Goal: Information Seeking & Learning: Learn about a topic

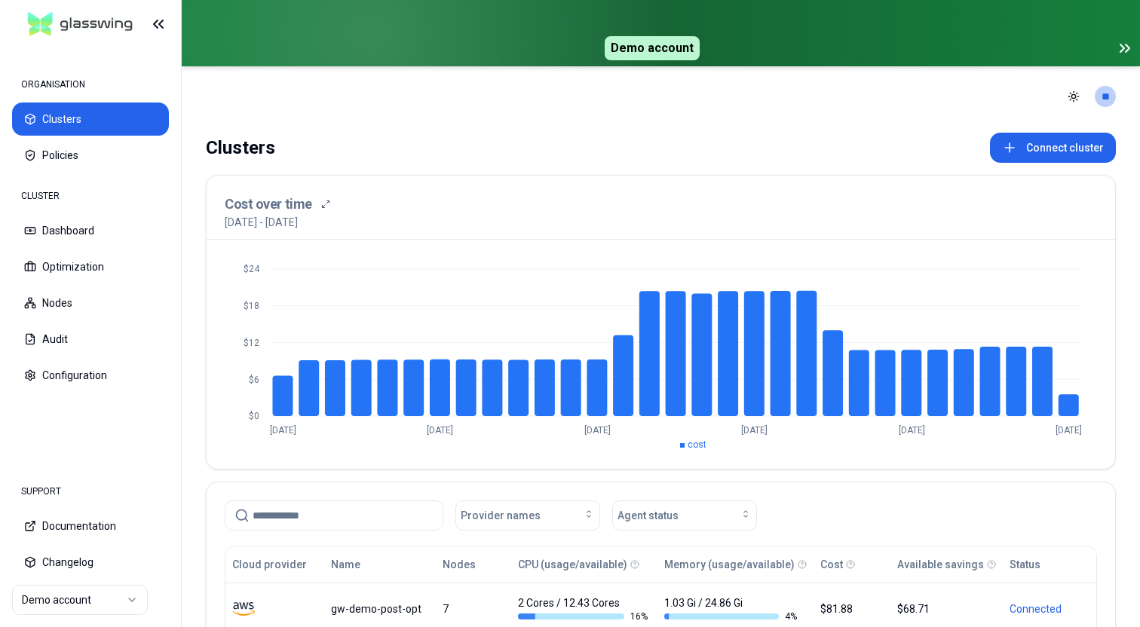
click at [1123, 47] on icon at bounding box center [1122, 48] width 4 height 8
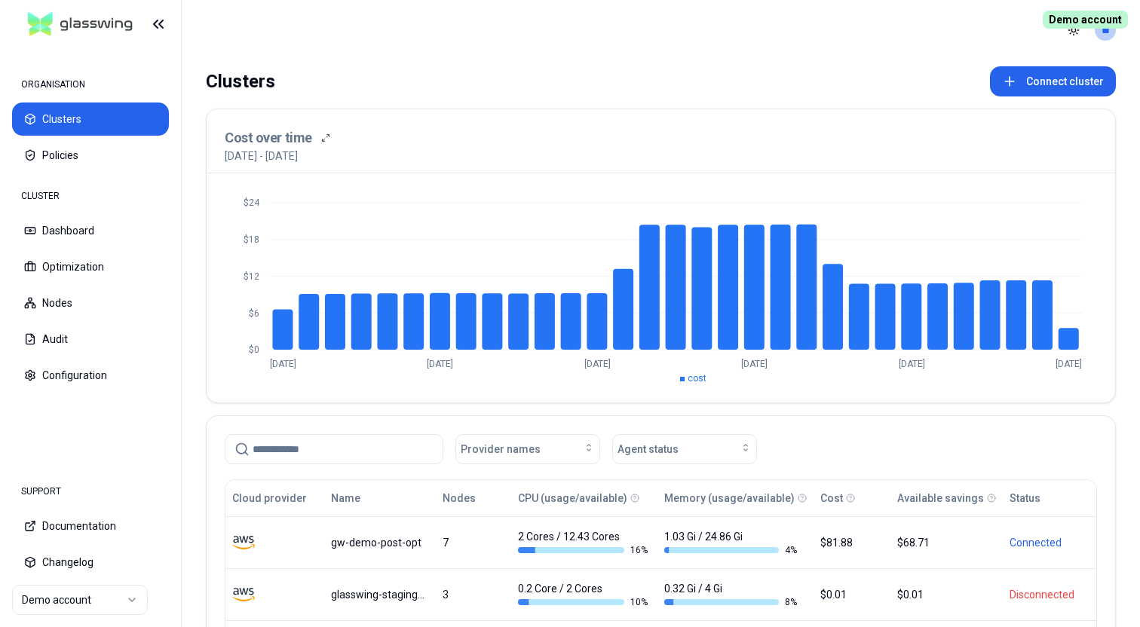
click at [91, 603] on html "ORGANISATION Clusters Policies CLUSTER Dashboard Optimization Nodes Audit Confi…" at bounding box center [570, 313] width 1140 height 627
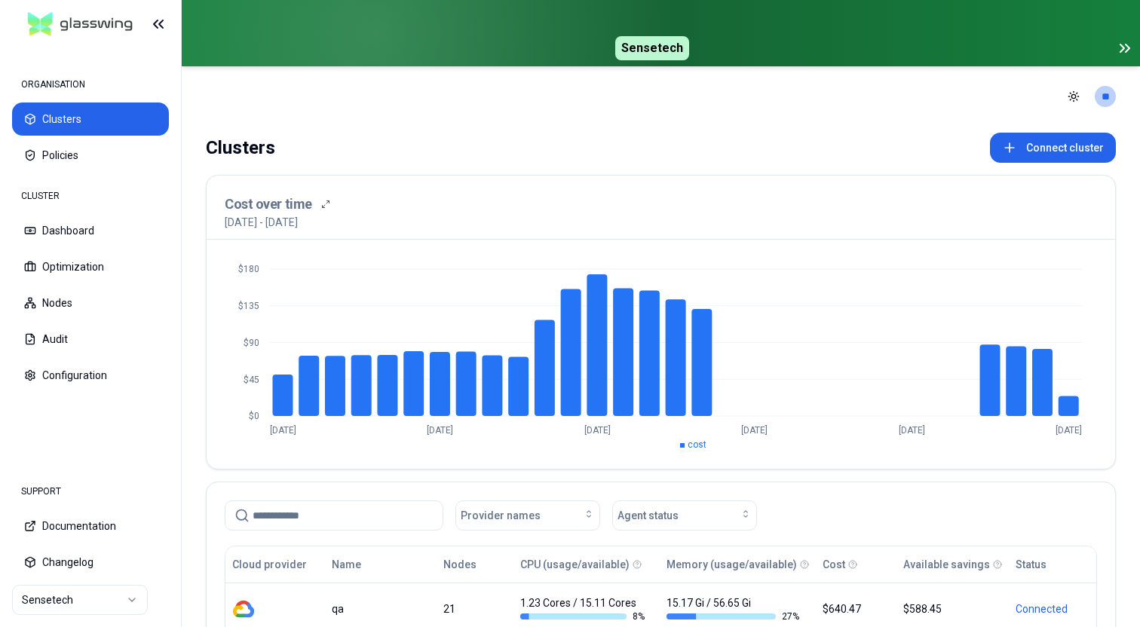
click at [1122, 46] on icon at bounding box center [1122, 48] width 4 height 8
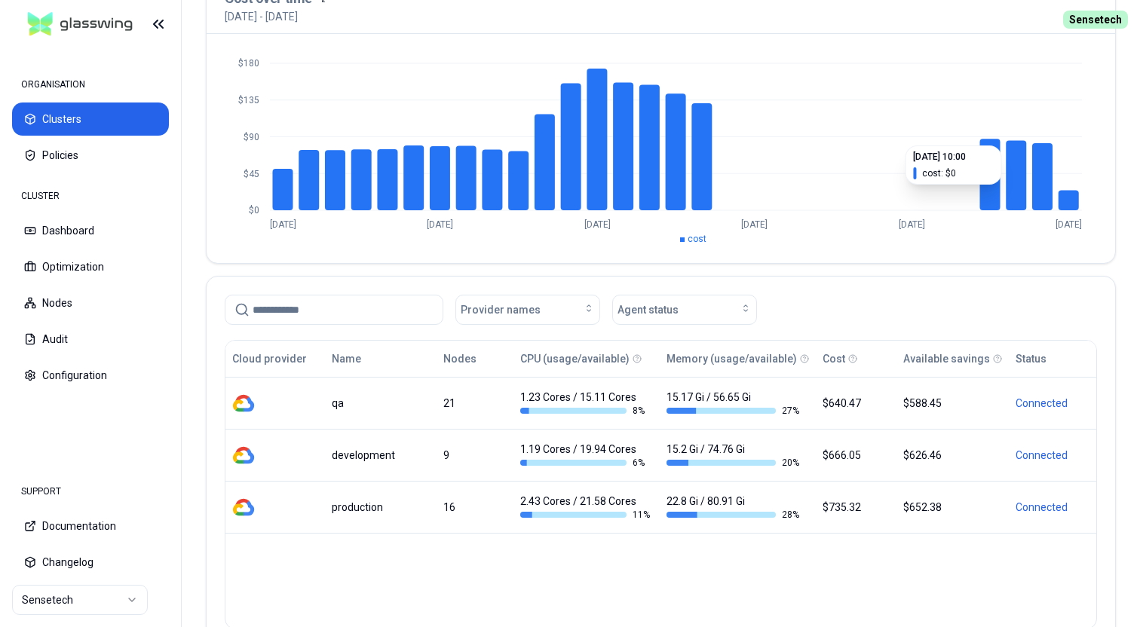
scroll to position [151, 0]
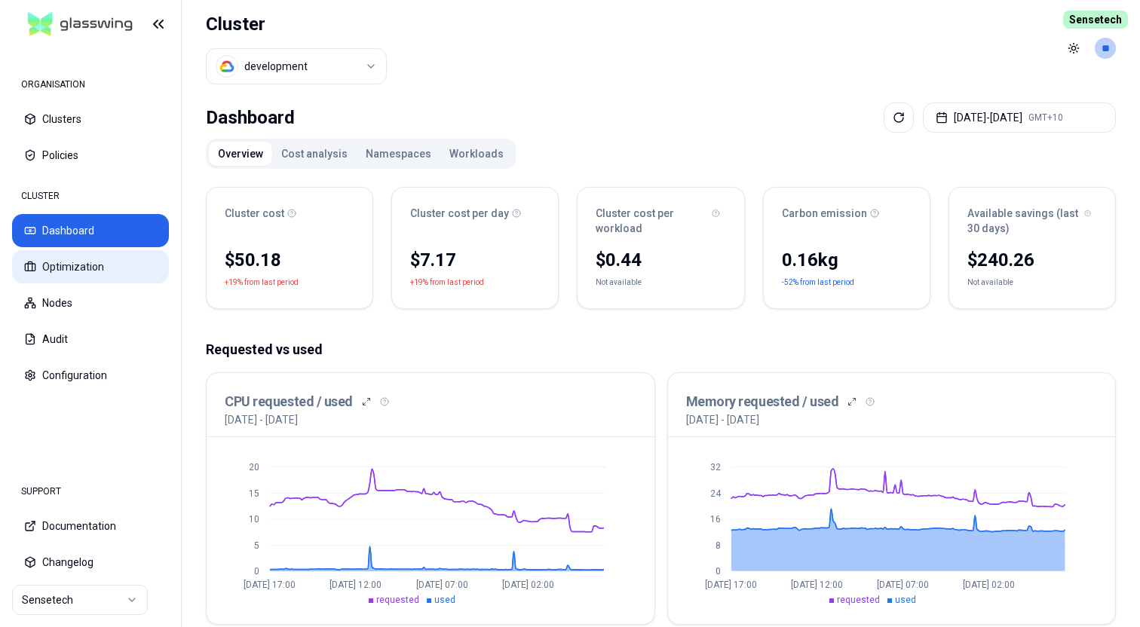
click at [130, 274] on button "Optimization" at bounding box center [90, 266] width 157 height 33
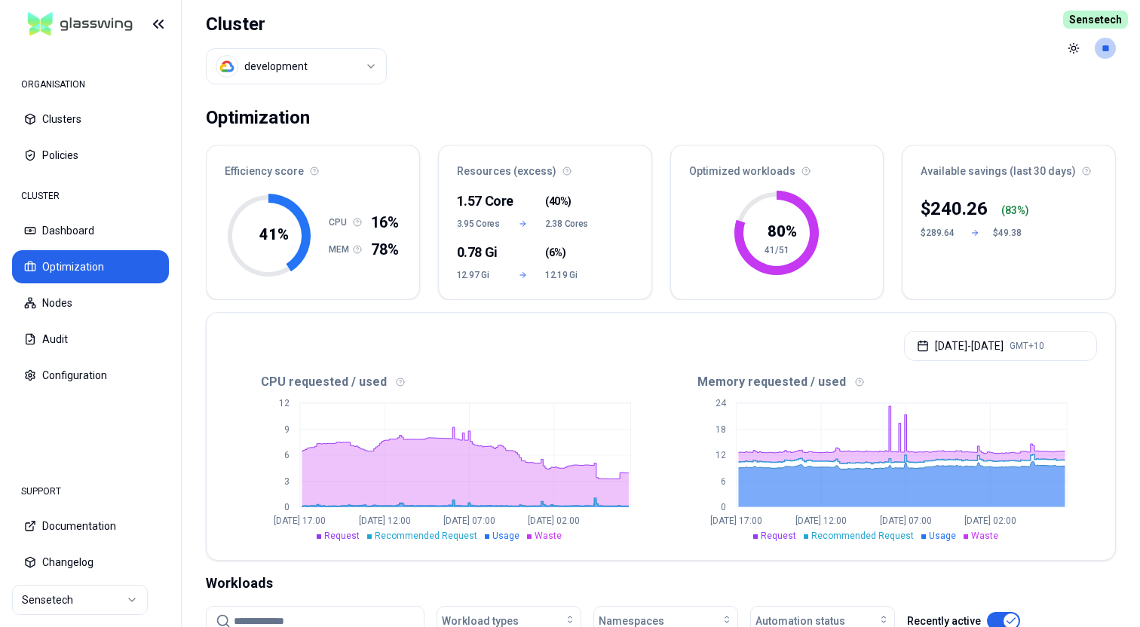
click at [558, 60] on header "Cluster development Toggle theme **" at bounding box center [661, 48] width 958 height 96
click at [555, 41] on header "Cluster development Toggle theme **" at bounding box center [661, 48] width 958 height 96
click at [334, 63] on html "ORGANISATION Clusters Policies CLUSTER Dashboard Optimization Nodes Audit Confi…" at bounding box center [570, 313] width 1140 height 627
click at [470, 27] on html "ORGANISATION Clusters Policies CLUSTER Dashboard Optimization Nodes Audit Confi…" at bounding box center [570, 313] width 1140 height 627
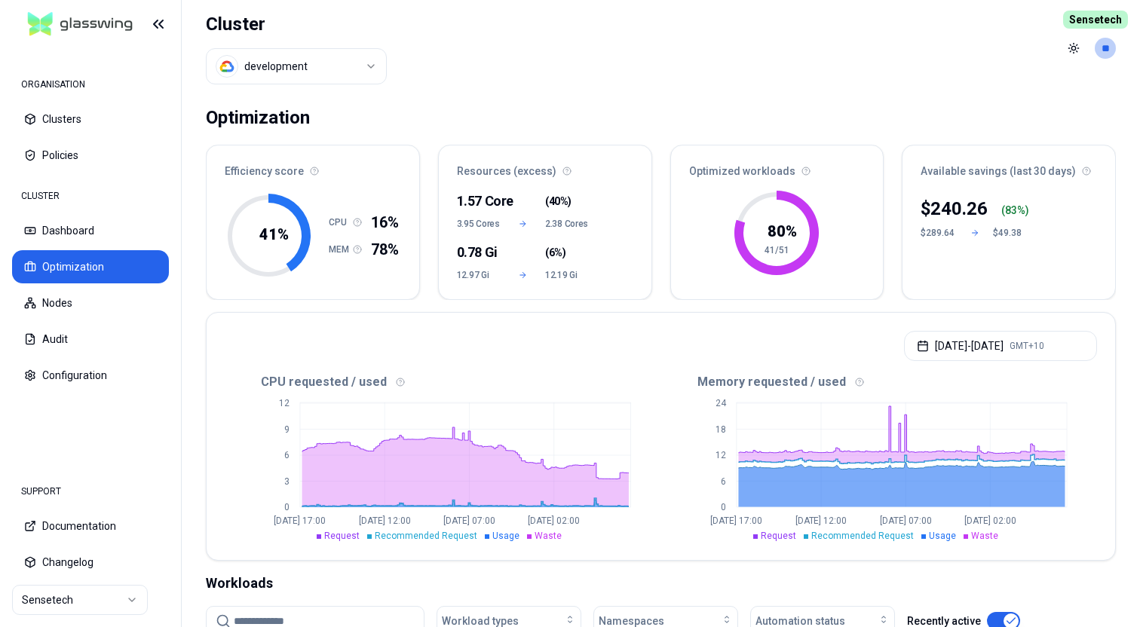
click at [375, 59] on html "ORGANISATION Clusters Policies CLUSTER Dashboard Optimization Nodes Audit Confi…" at bounding box center [570, 313] width 1140 height 627
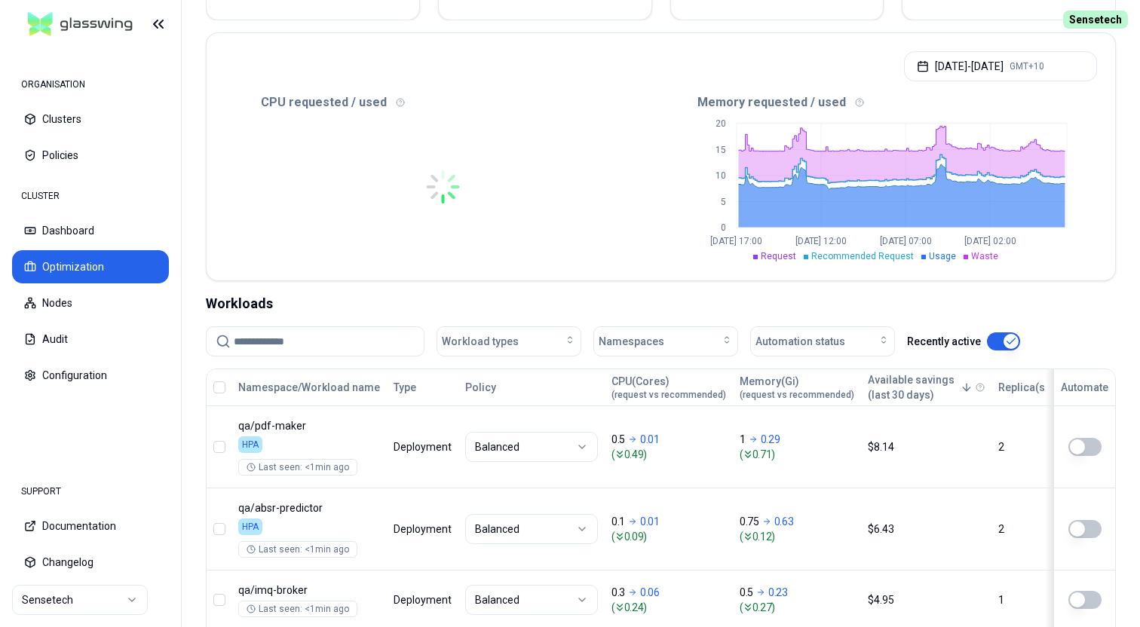
scroll to position [301, 0]
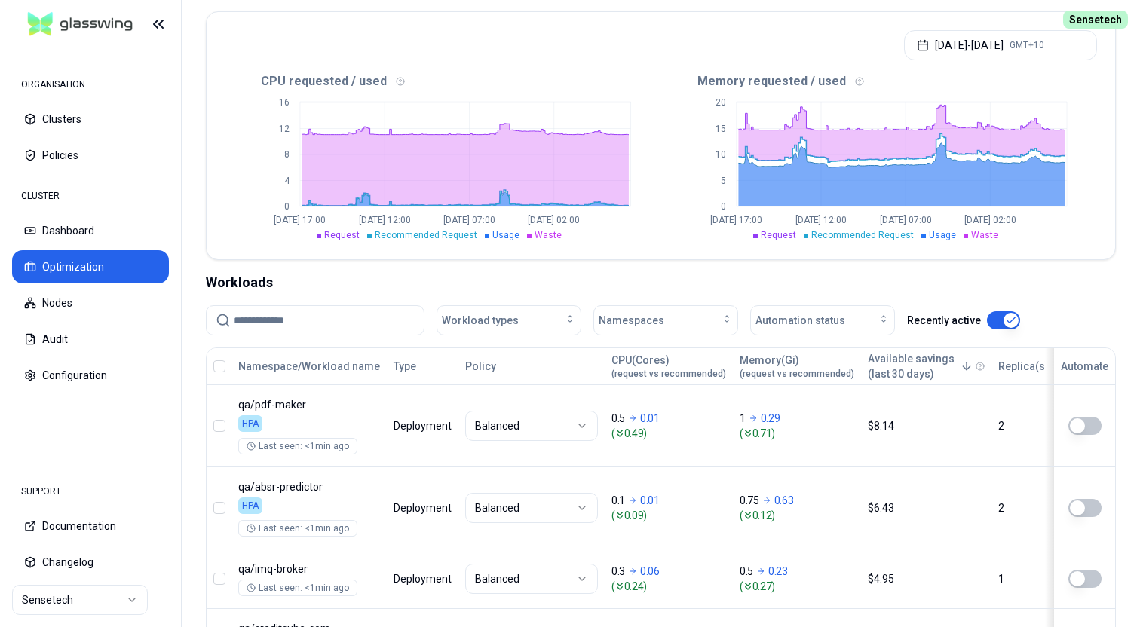
click at [299, 317] on input at bounding box center [324, 320] width 181 height 29
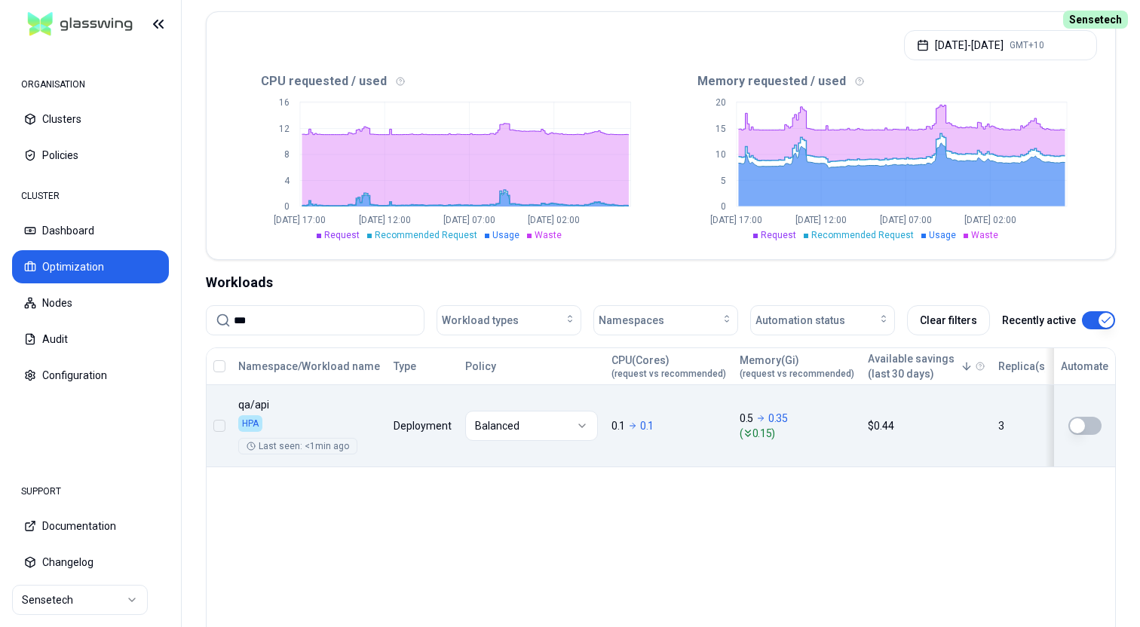
type input "***"
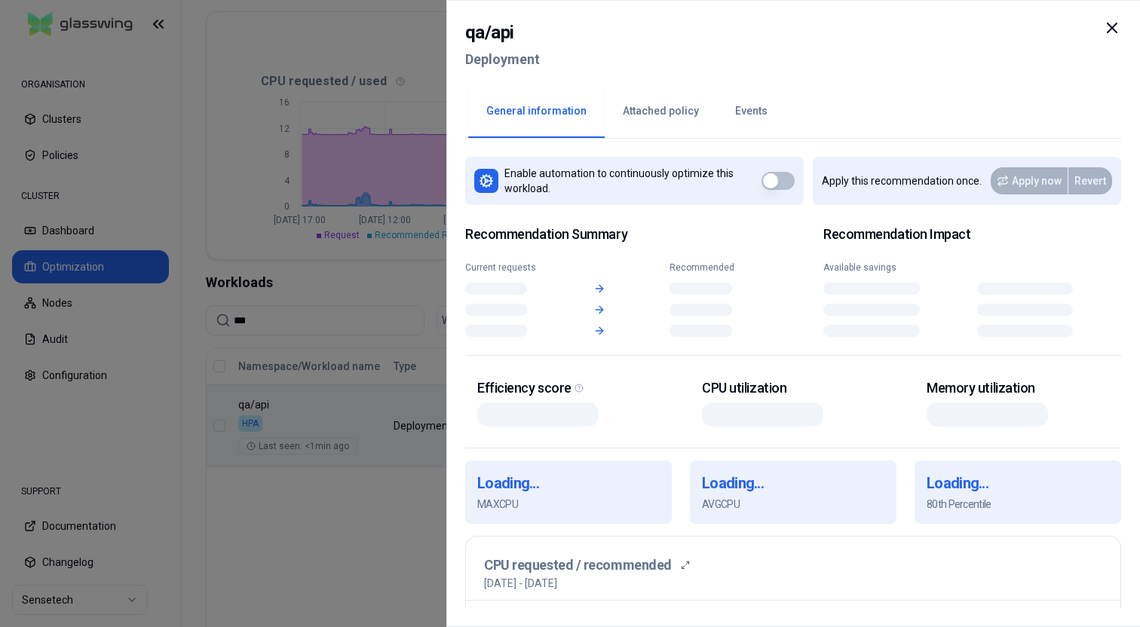
scroll to position [301, 0]
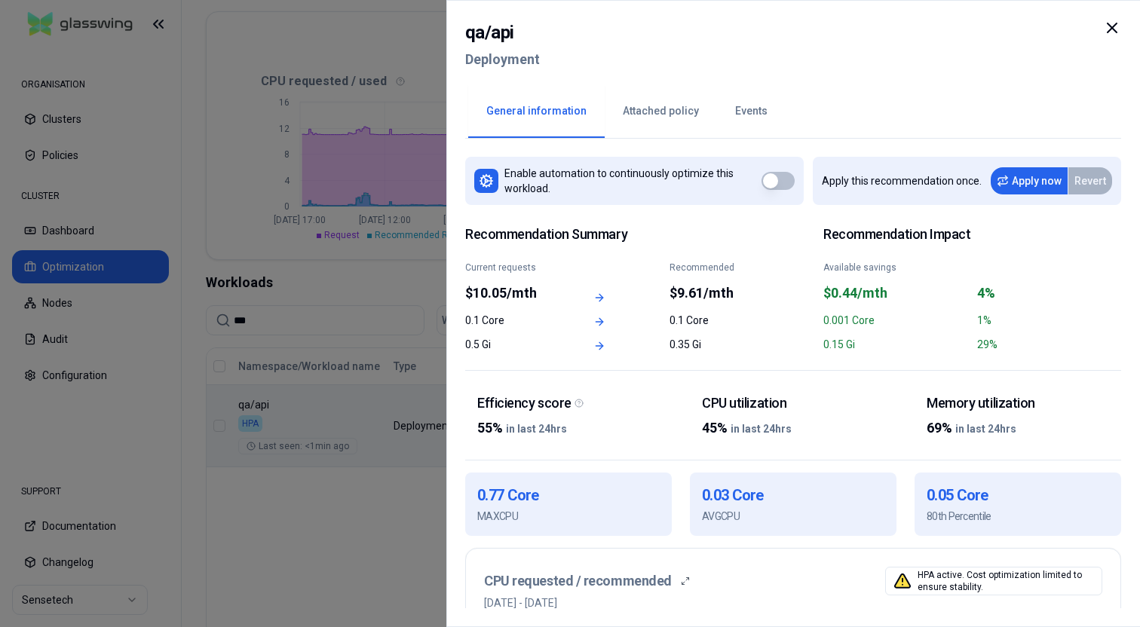
click at [745, 115] on button "Events" at bounding box center [751, 111] width 69 height 53
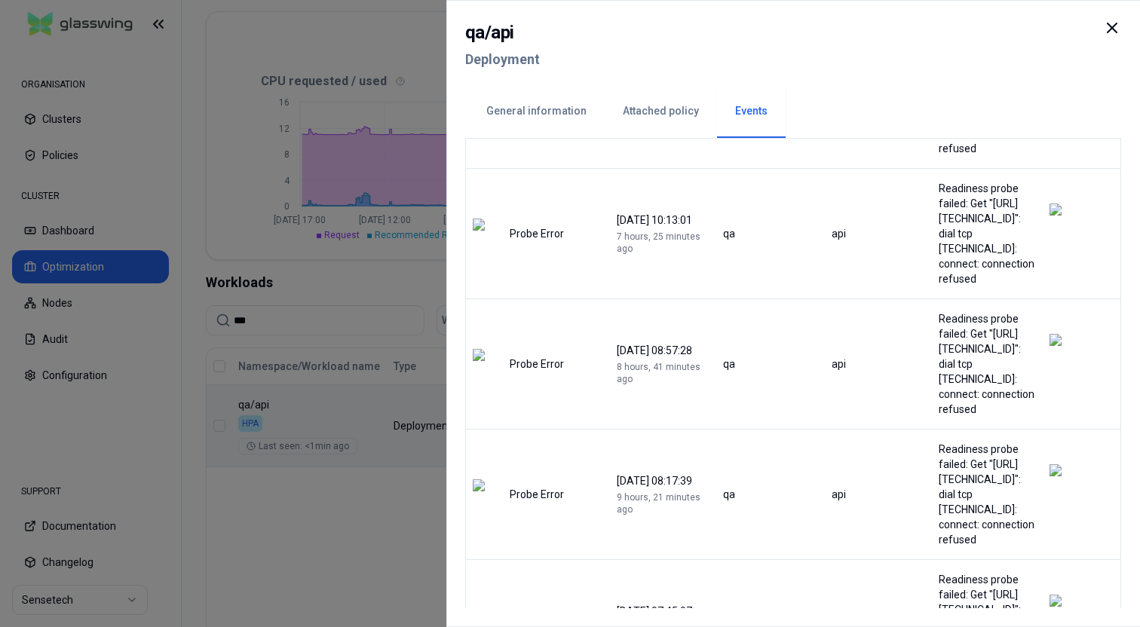
scroll to position [957, 0]
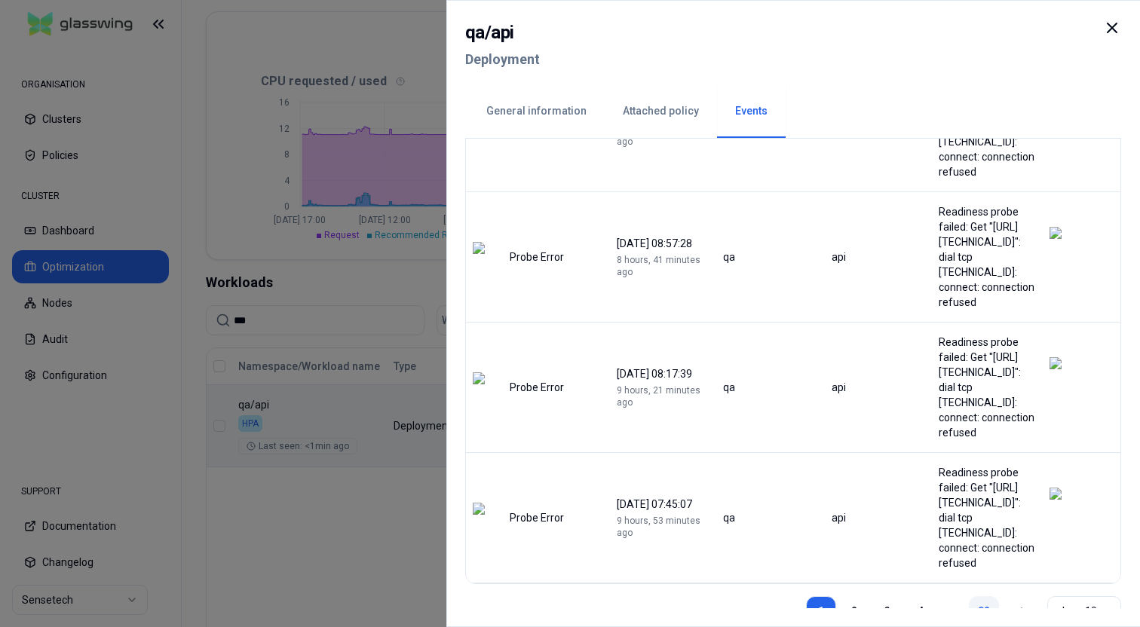
click at [979, 596] on link "82" at bounding box center [984, 611] width 30 height 30
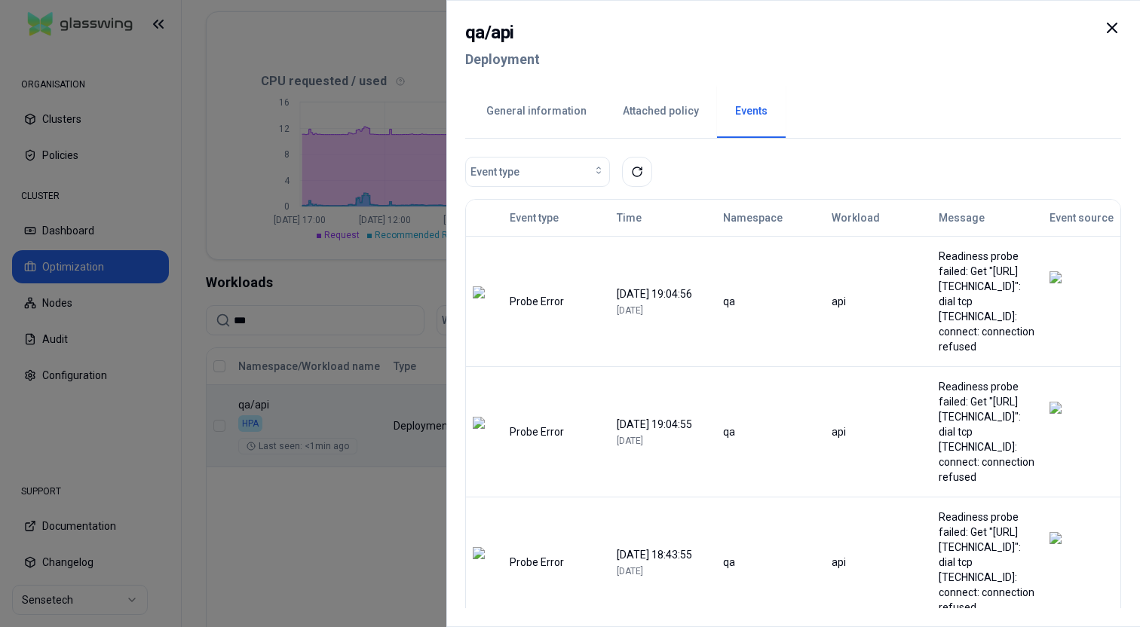
scroll to position [75, 0]
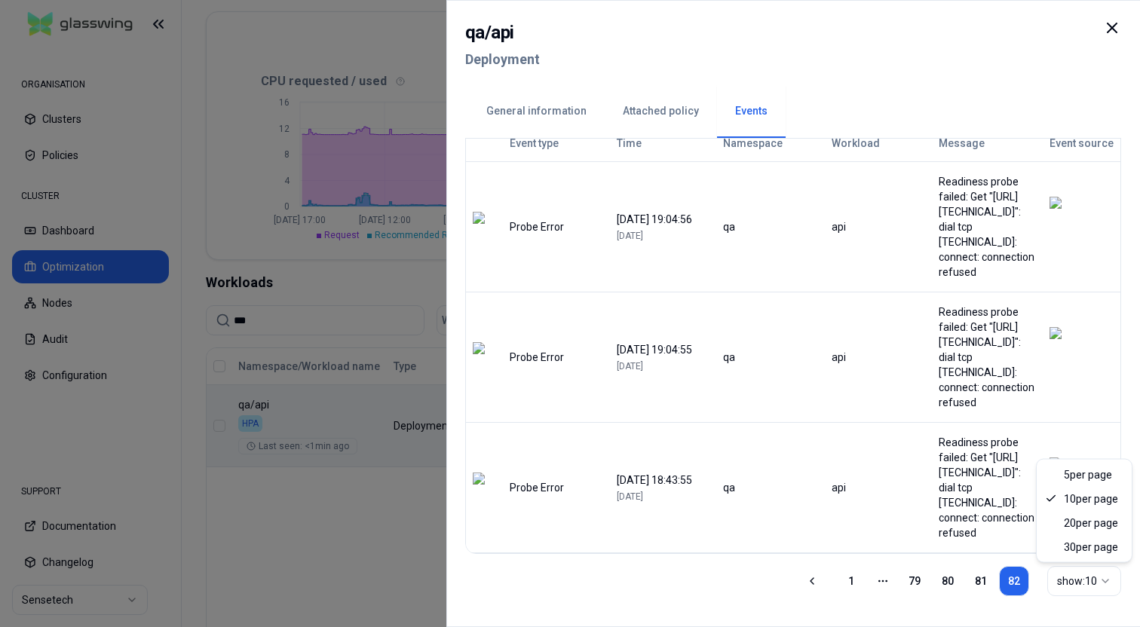
click at [1084, 578] on div "show: 10" at bounding box center [1078, 581] width 42 height 15
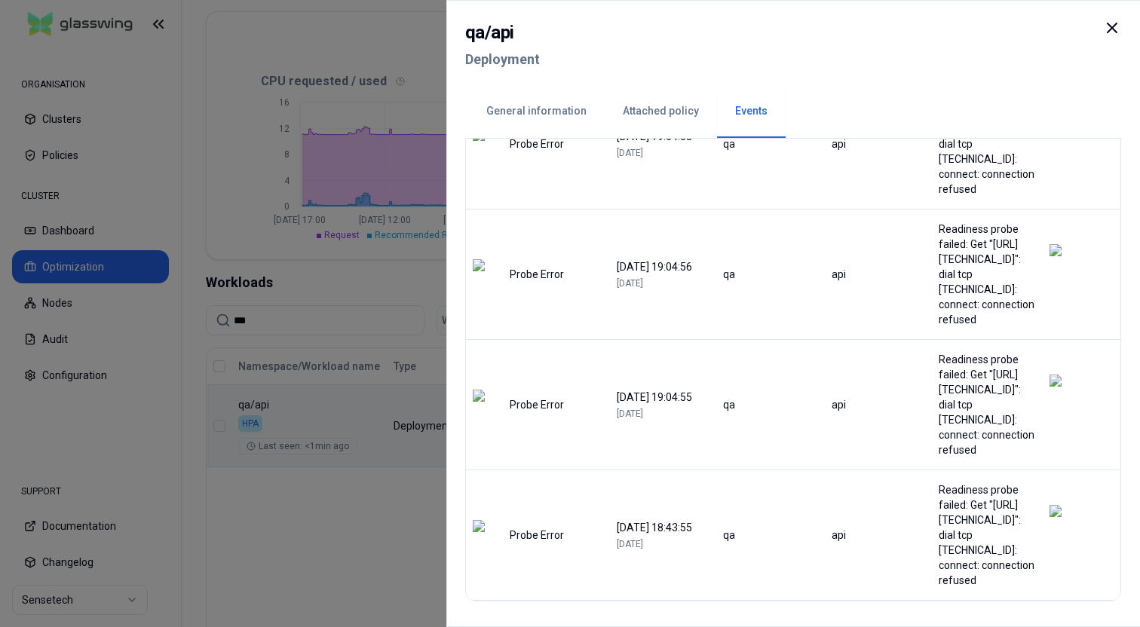
scroll to position [1379, 0]
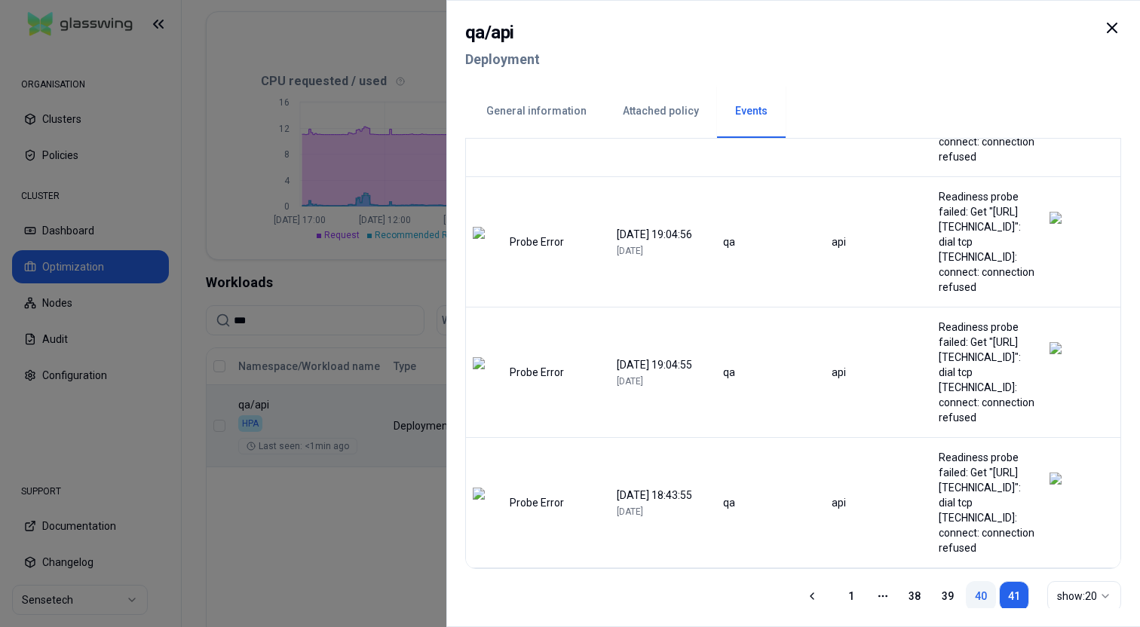
click at [980, 585] on link "40" at bounding box center [981, 596] width 30 height 30
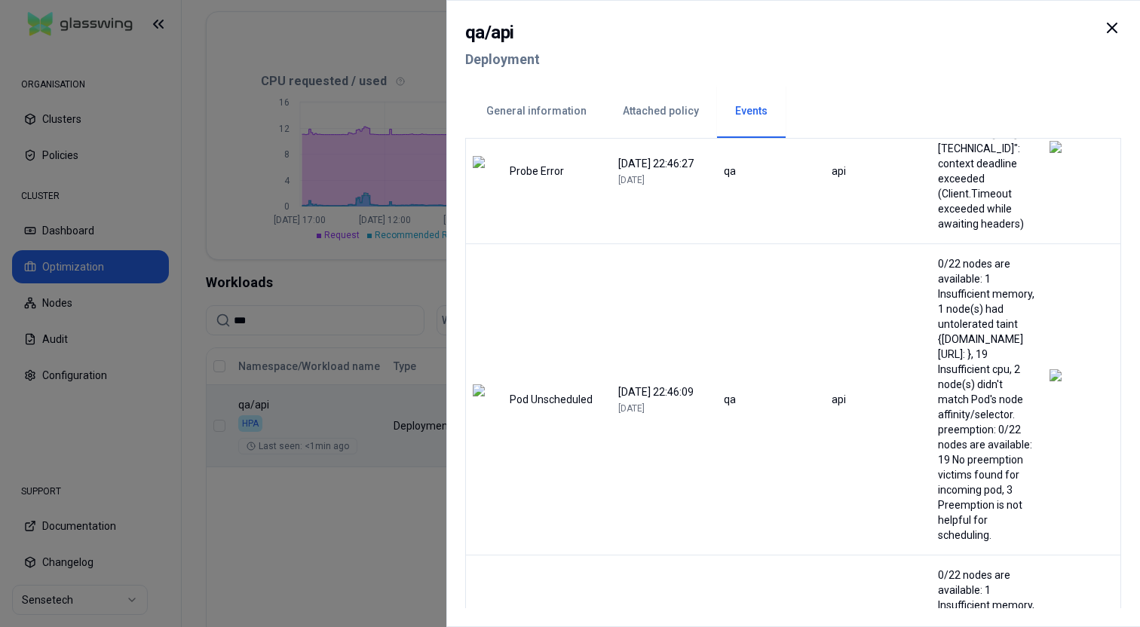
scroll to position [406, 0]
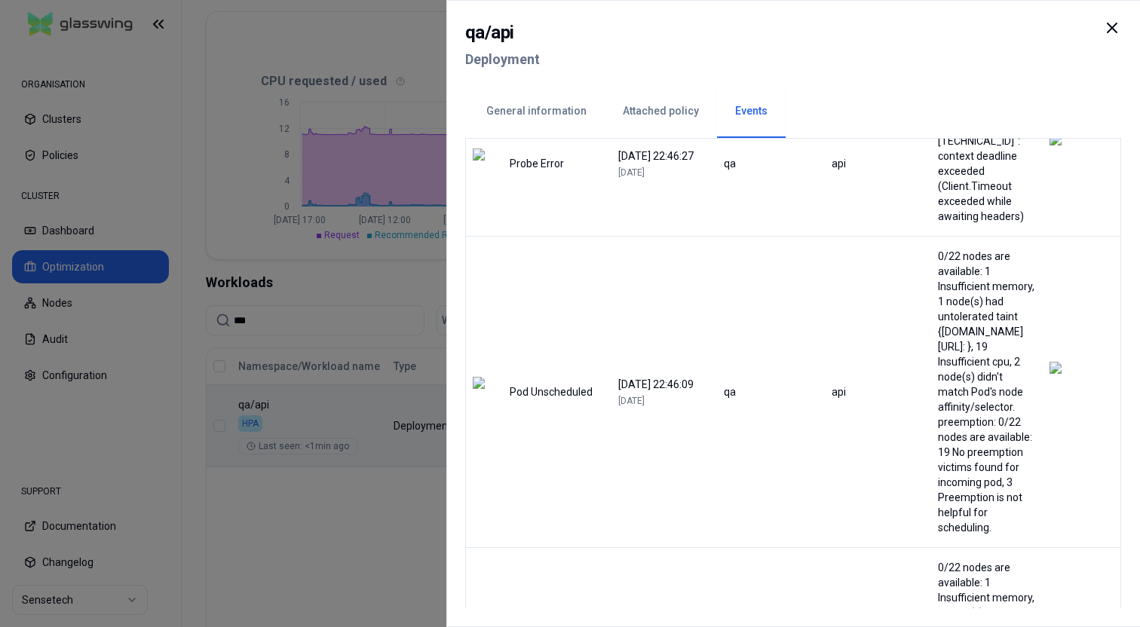
drag, startPoint x: 900, startPoint y: 317, endPoint x: 908, endPoint y: 466, distance: 149.5
drag, startPoint x: 927, startPoint y: 311, endPoint x: 935, endPoint y: 396, distance: 85.5
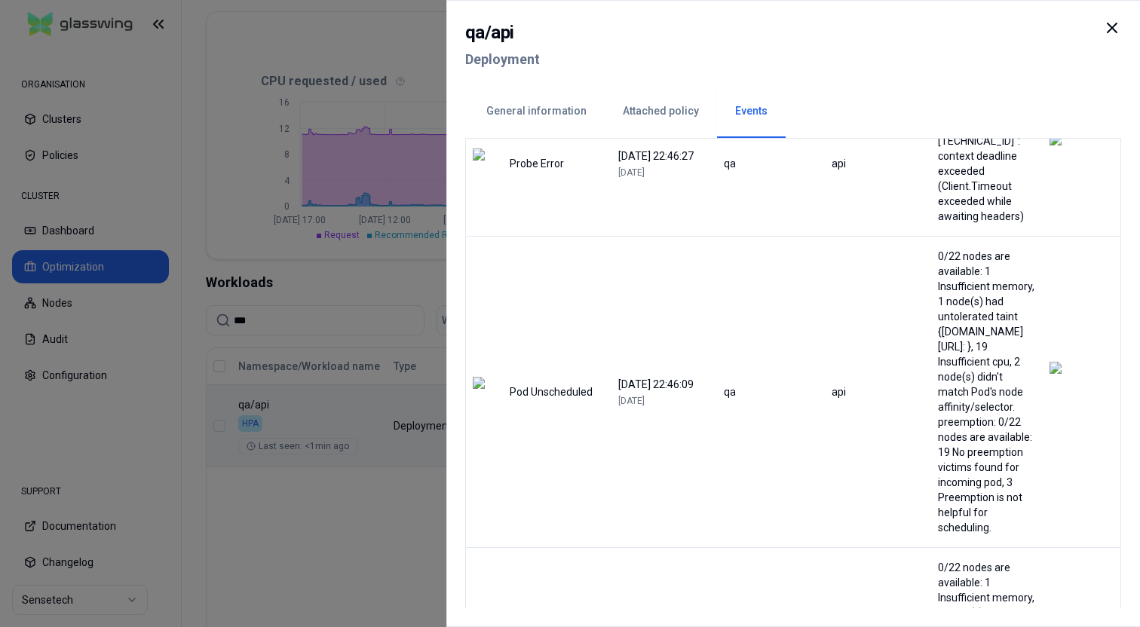
drag, startPoint x: 921, startPoint y: 445, endPoint x: 928, endPoint y: 309, distance: 136.6
drag, startPoint x: 909, startPoint y: 461, endPoint x: 880, endPoint y: 309, distance: 154.9
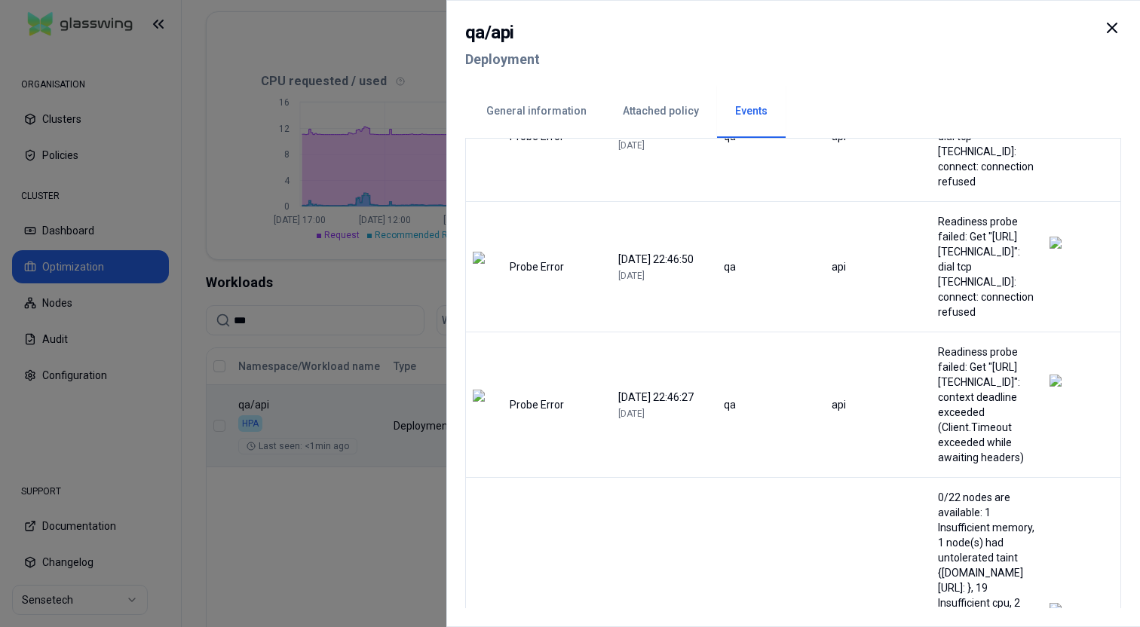
scroll to position [0, 0]
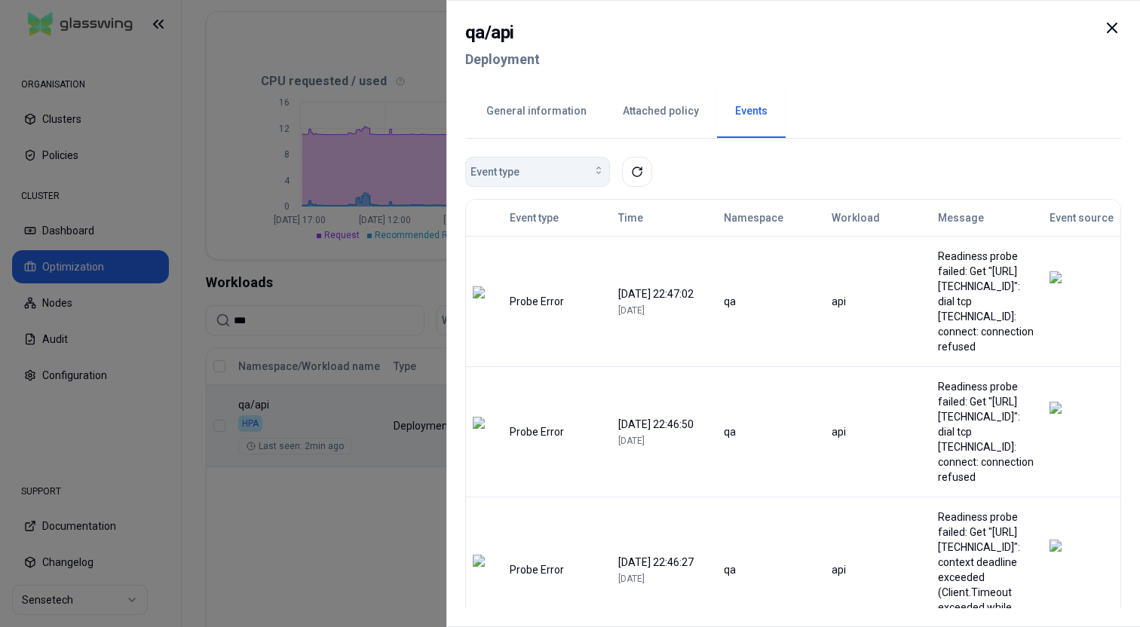
click at [573, 173] on div "Event type" at bounding box center [537, 171] width 134 height 15
click at [786, 175] on div "Event type" at bounding box center [793, 172] width 656 height 30
click at [1117, 26] on icon at bounding box center [1112, 28] width 18 height 18
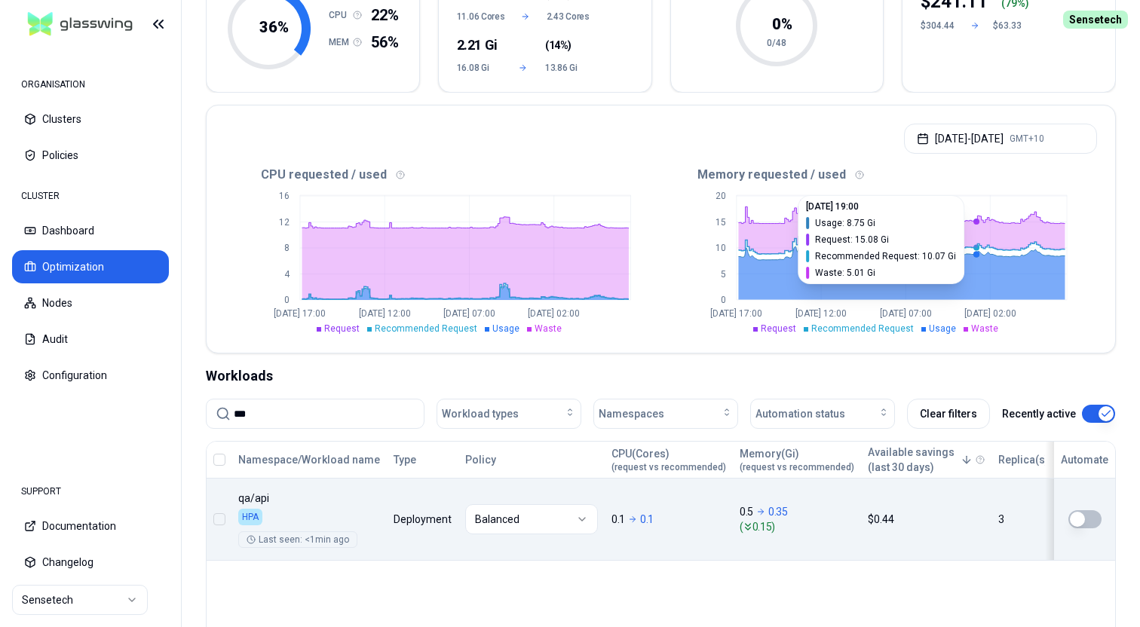
scroll to position [203, 0]
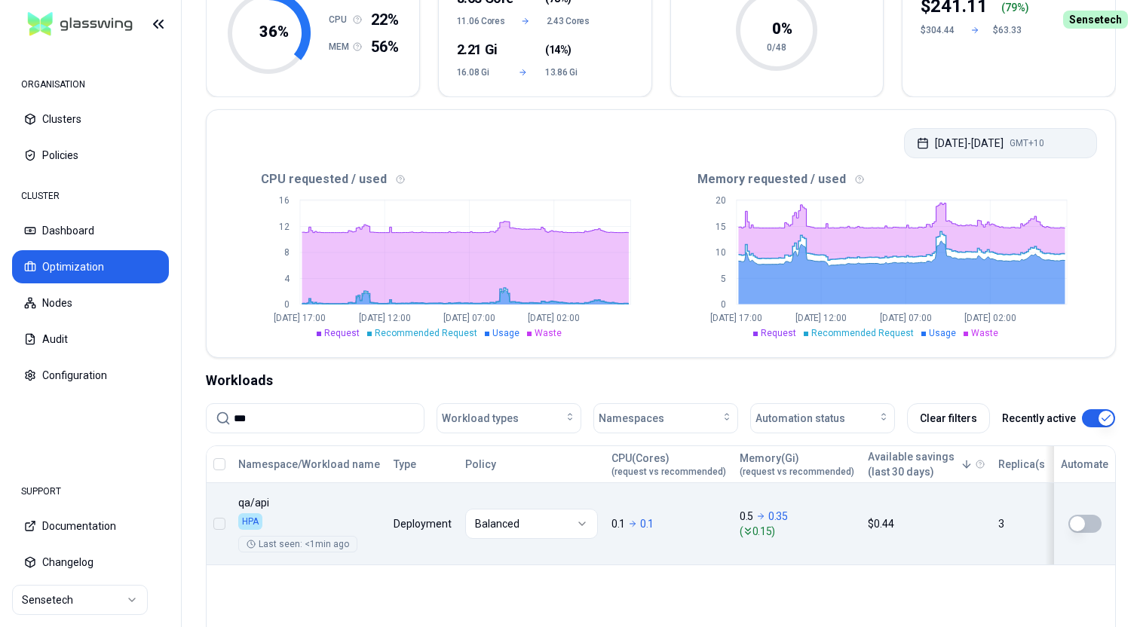
click at [986, 142] on button "[DATE] - [DATE] GMT+10" at bounding box center [1000, 143] width 193 height 30
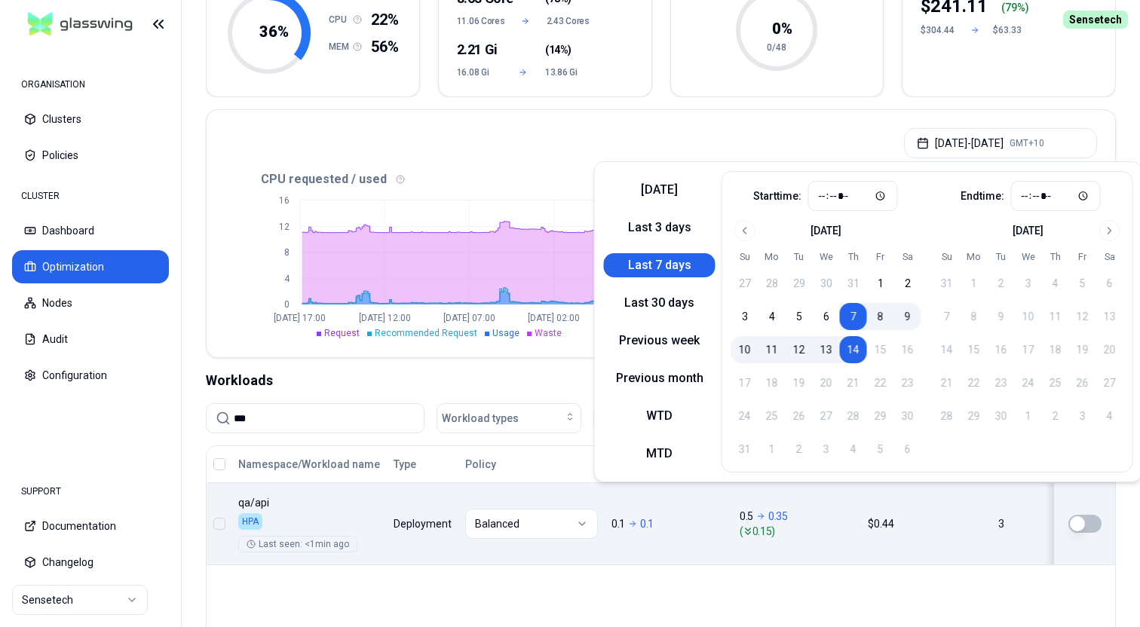
click at [806, 136] on div "[DATE] - [DATE] GMT+10" at bounding box center [661, 138] width 908 height 57
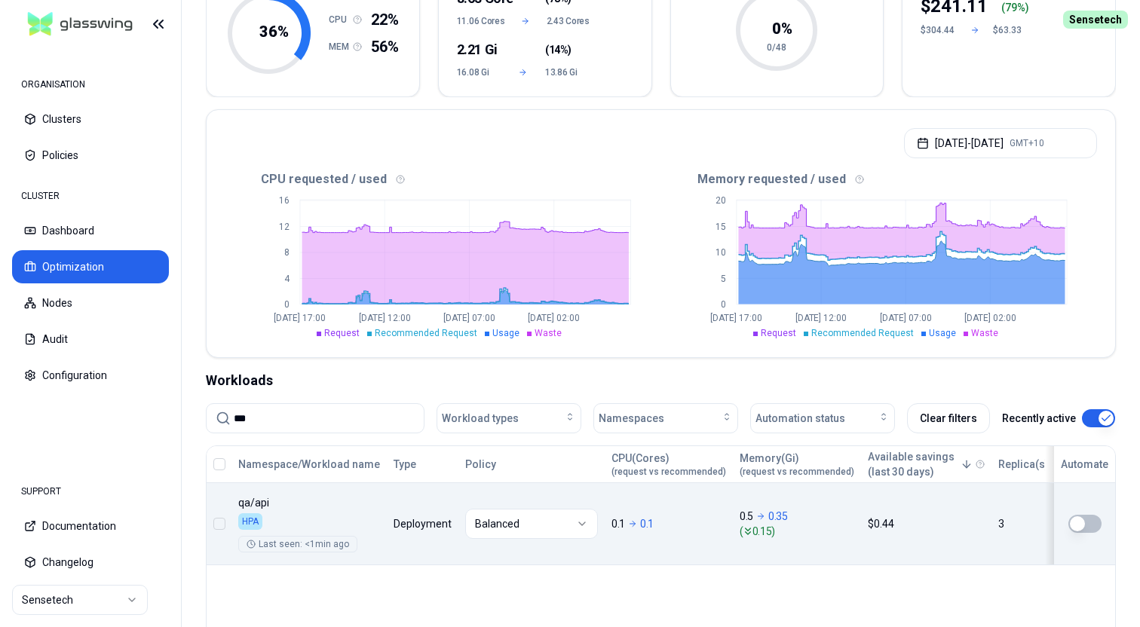
click at [412, 553] on div "Namespace/Workload name Type Policy CPU(Cores) (request vs recommended) Memory(…" at bounding box center [661, 505] width 908 height 119
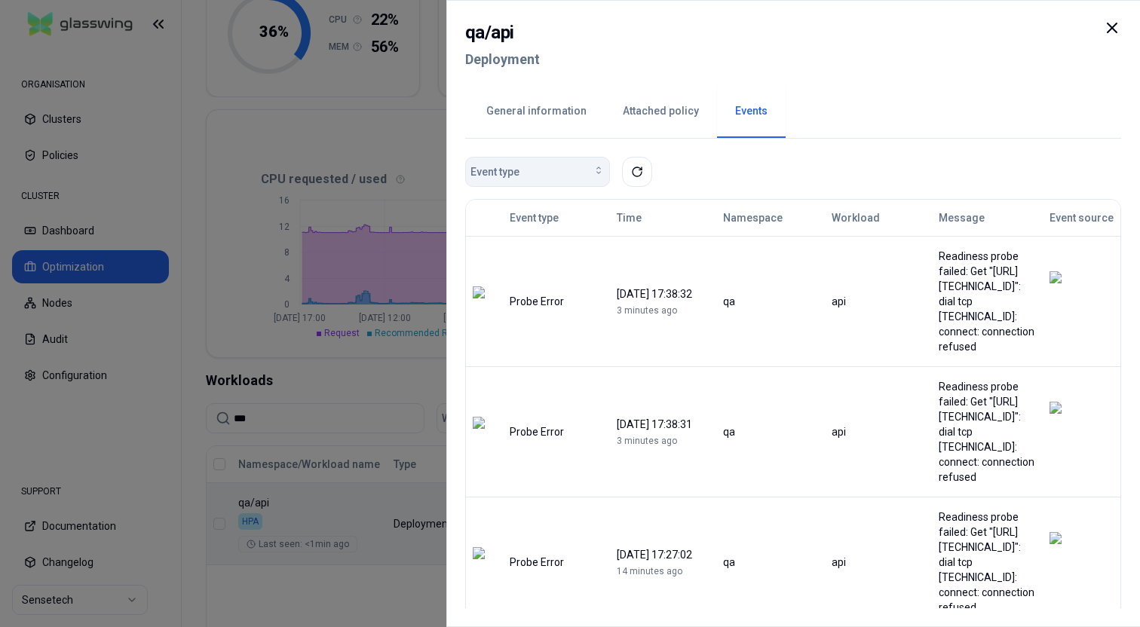
click at [595, 170] on icon "button" at bounding box center [598, 170] width 12 height 12
click at [828, 169] on div "Event type" at bounding box center [793, 172] width 656 height 30
click at [574, 173] on div "Event type" at bounding box center [537, 171] width 134 height 15
click at [806, 164] on div "Event type" at bounding box center [793, 172] width 656 height 30
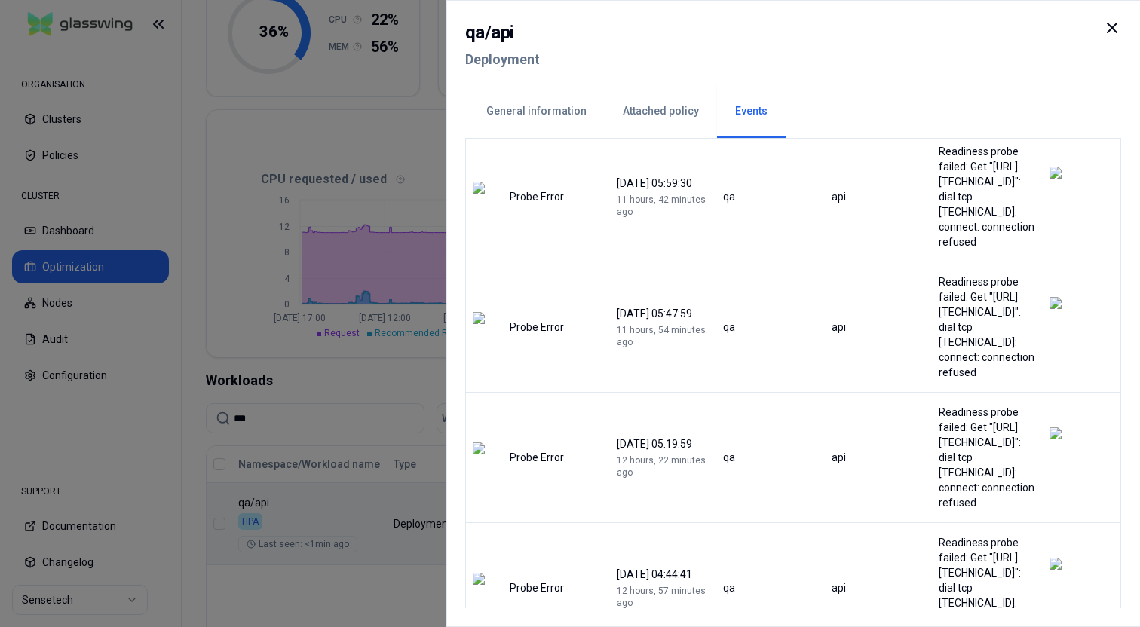
scroll to position [2186, 0]
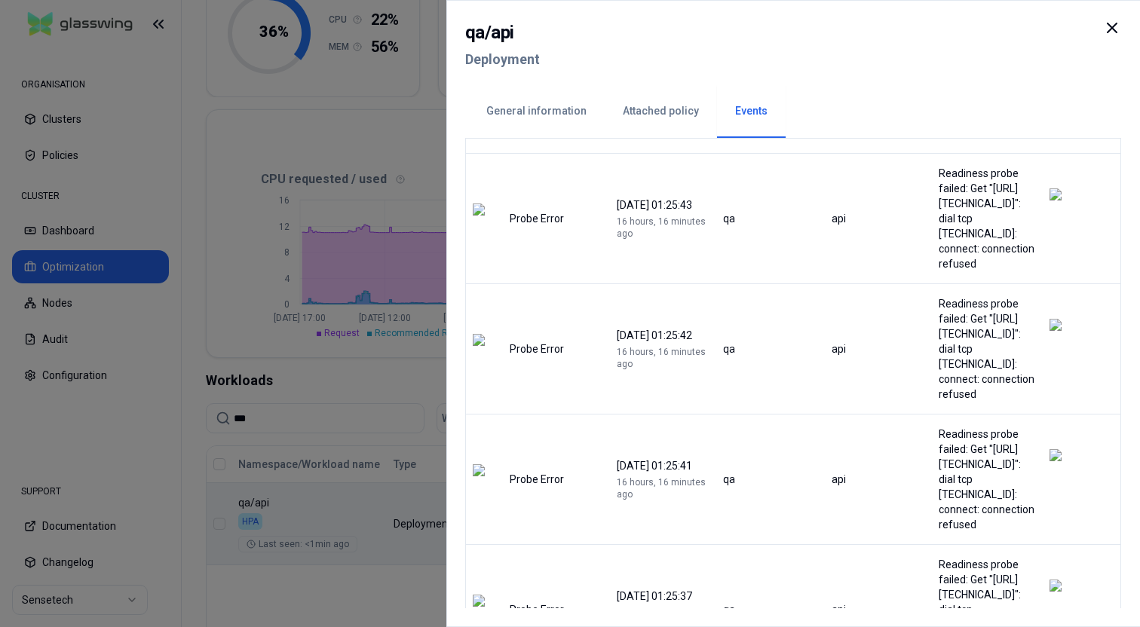
scroll to position [2171, 0]
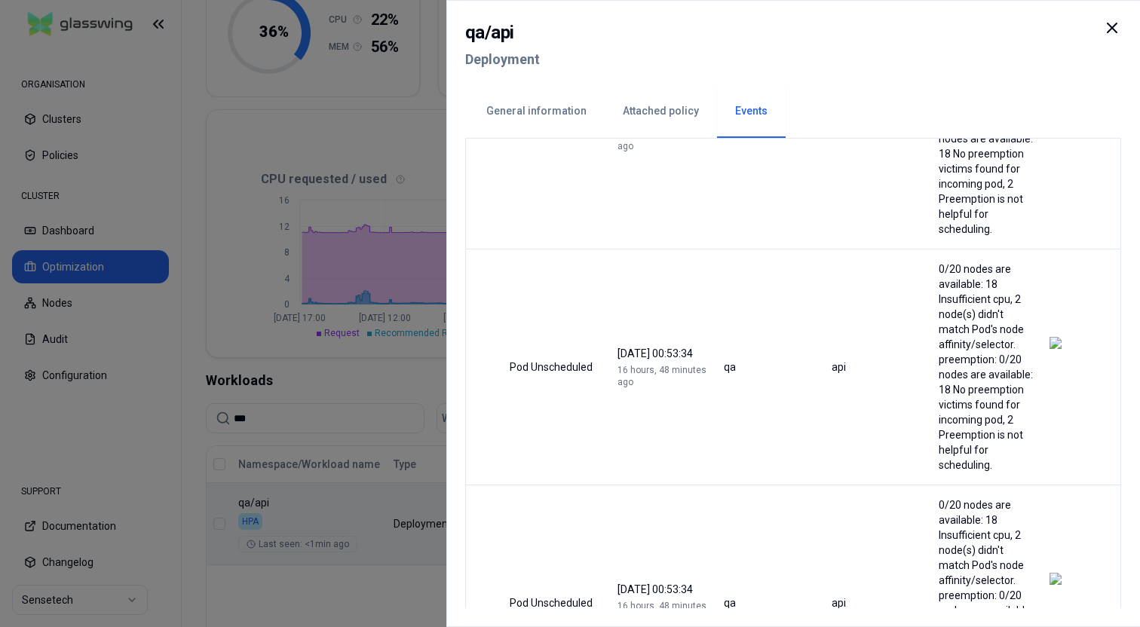
scroll to position [1609, 0]
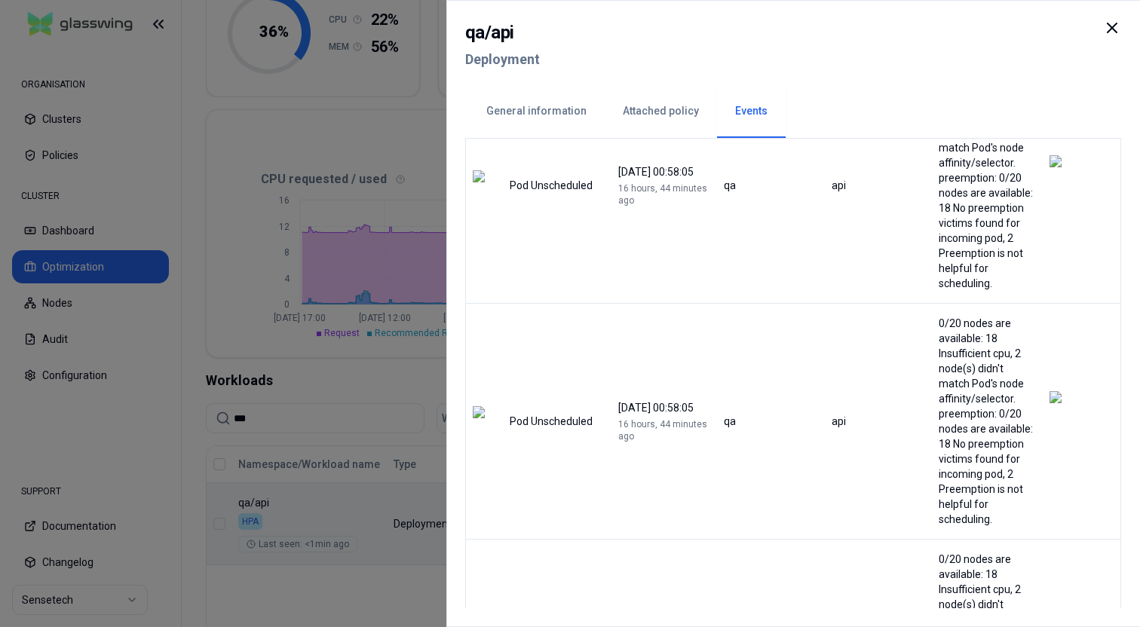
drag, startPoint x: 996, startPoint y: 451, endPoint x: 916, endPoint y: 317, distance: 155.5
drag, startPoint x: 998, startPoint y: 452, endPoint x: 918, endPoint y: 314, distance: 159.4
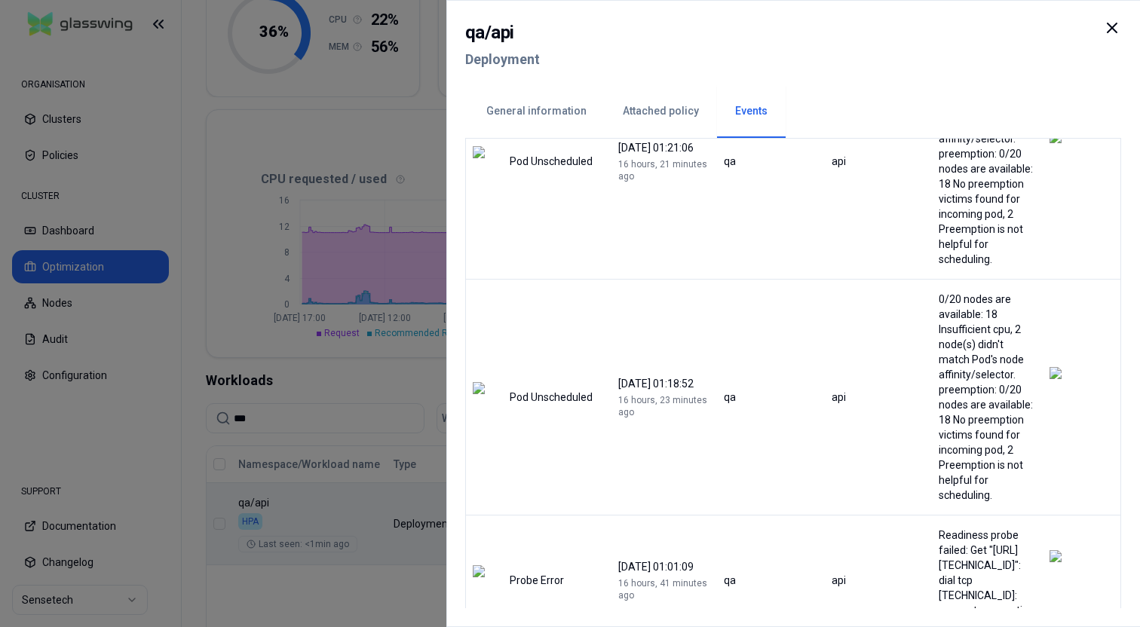
scroll to position [0, 0]
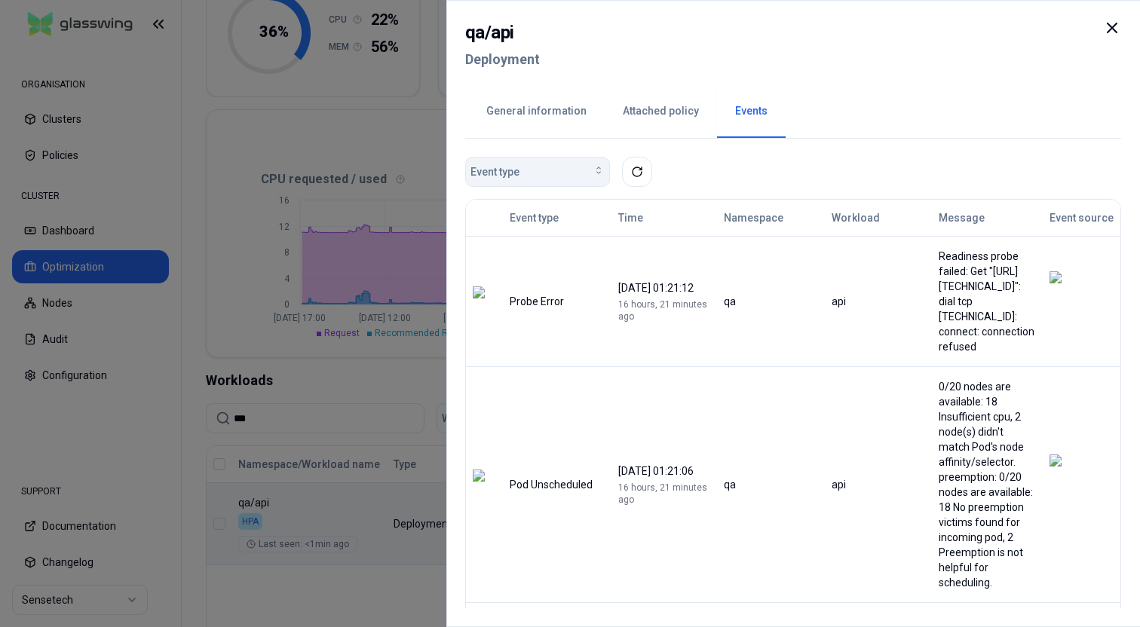
click at [582, 177] on div "Event type" at bounding box center [537, 171] width 134 height 15
click at [644, 172] on button at bounding box center [637, 172] width 30 height 30
click at [548, 112] on button "General information" at bounding box center [536, 111] width 136 height 53
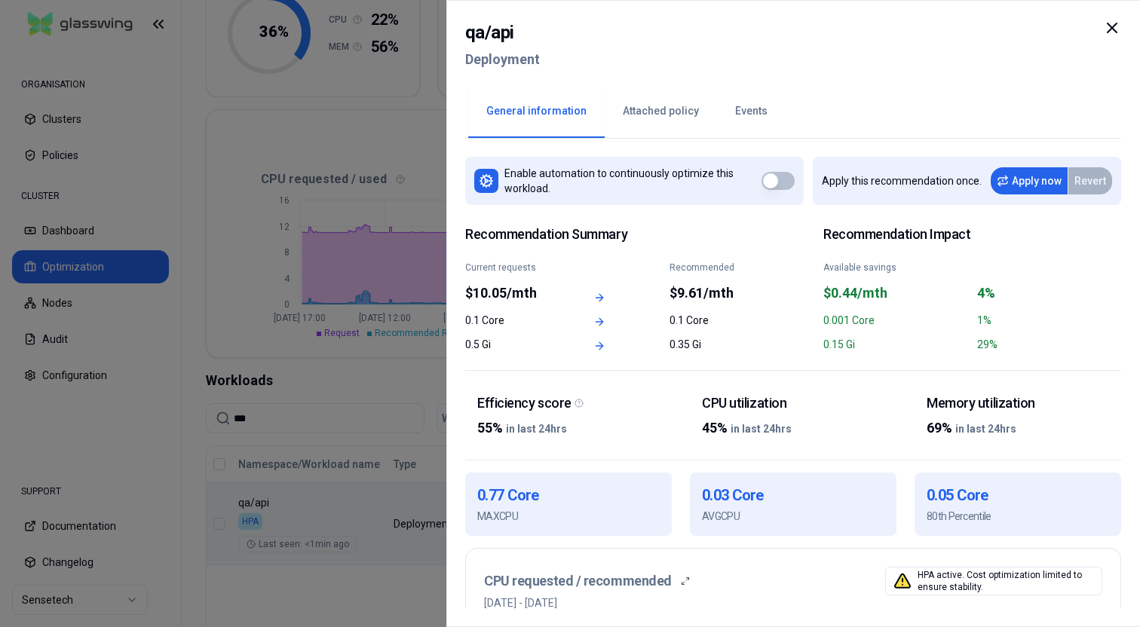
click at [749, 107] on button "Events" at bounding box center [751, 111] width 69 height 53
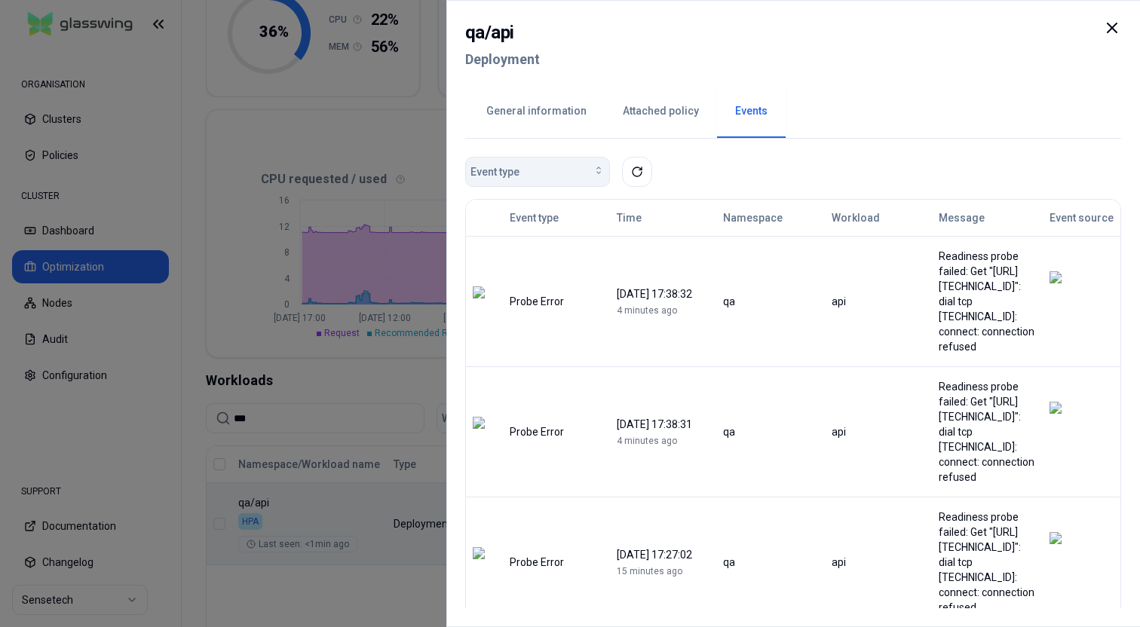
click at [589, 166] on div "Event type" at bounding box center [537, 171] width 134 height 15
click at [1105, 22] on icon at bounding box center [1112, 28] width 18 height 18
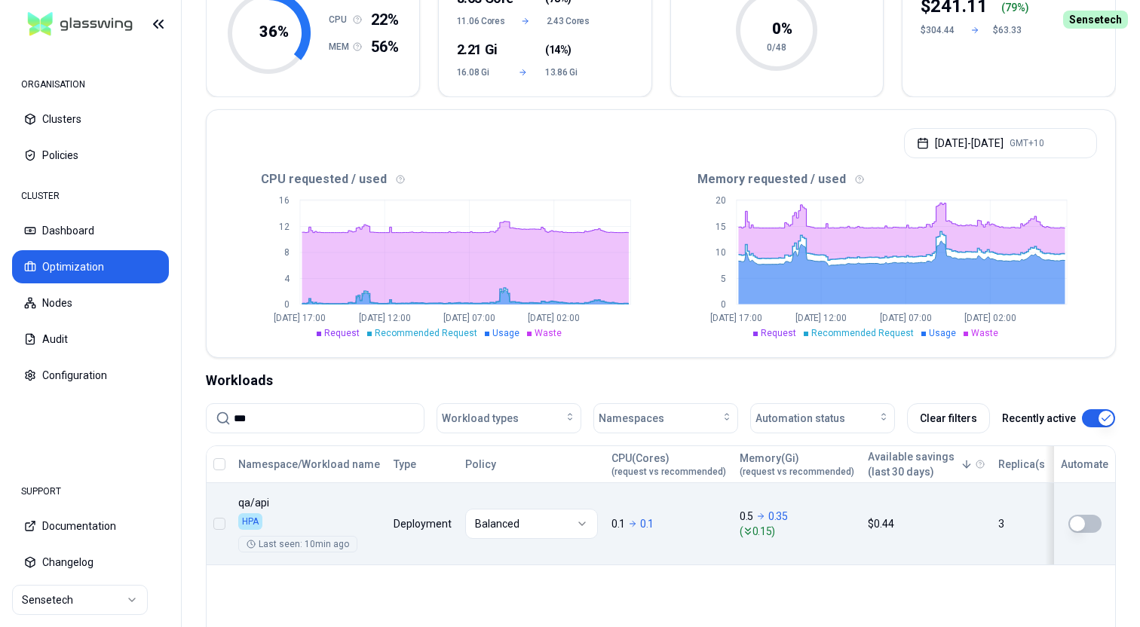
scroll to position [203, 0]
click at [665, 99] on div "Optimization Efficiency score 36 % CPU 22% MEM 56% Resources (excess) 8.63 Core…" at bounding box center [661, 354] width 958 height 920
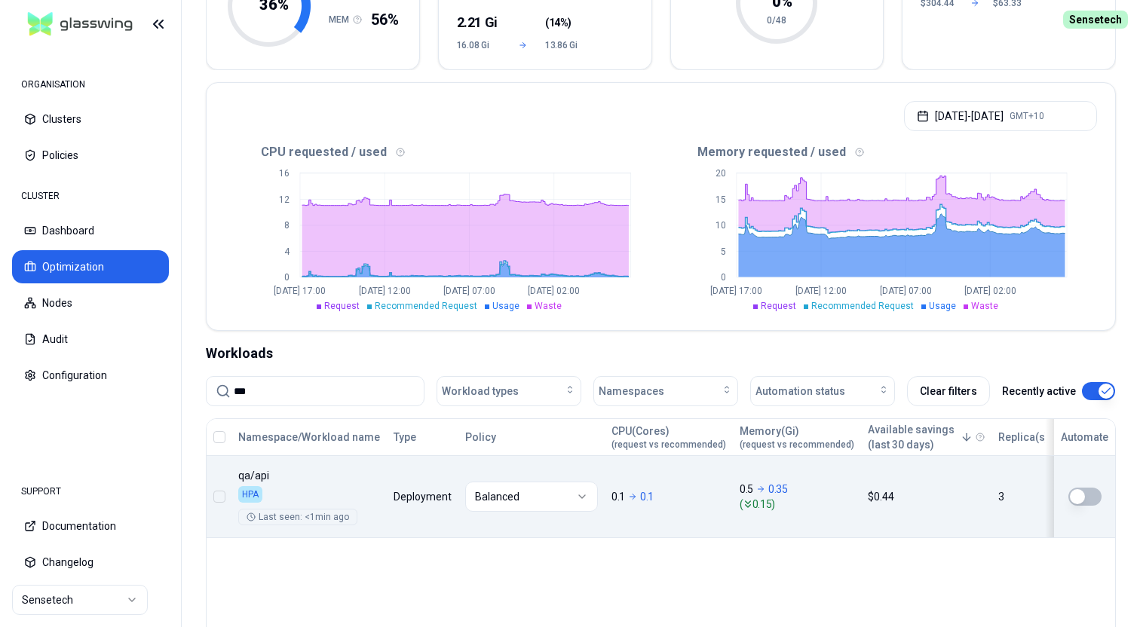
scroll to position [0, 0]
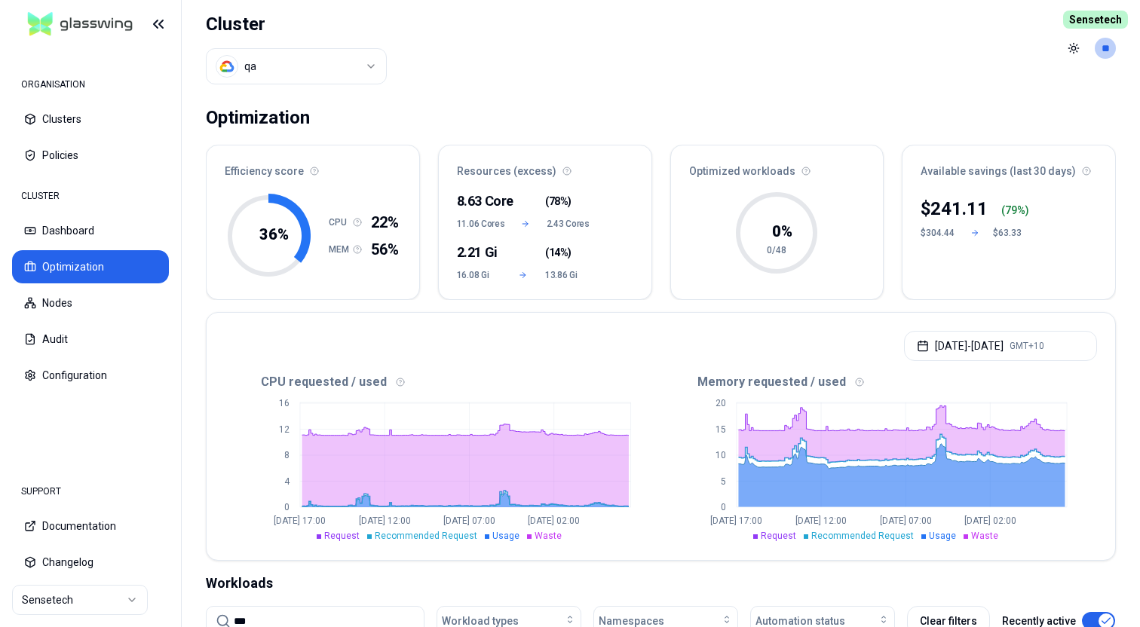
click at [556, 76] on header "Cluster qa Toggle theme **" at bounding box center [661, 48] width 958 height 96
click at [583, 69] on header "Cluster qa Toggle theme **" at bounding box center [661, 48] width 958 height 96
click at [567, 38] on header "Cluster qa Toggle theme **" at bounding box center [661, 48] width 958 height 96
